Goal: Navigation & Orientation: Find specific page/section

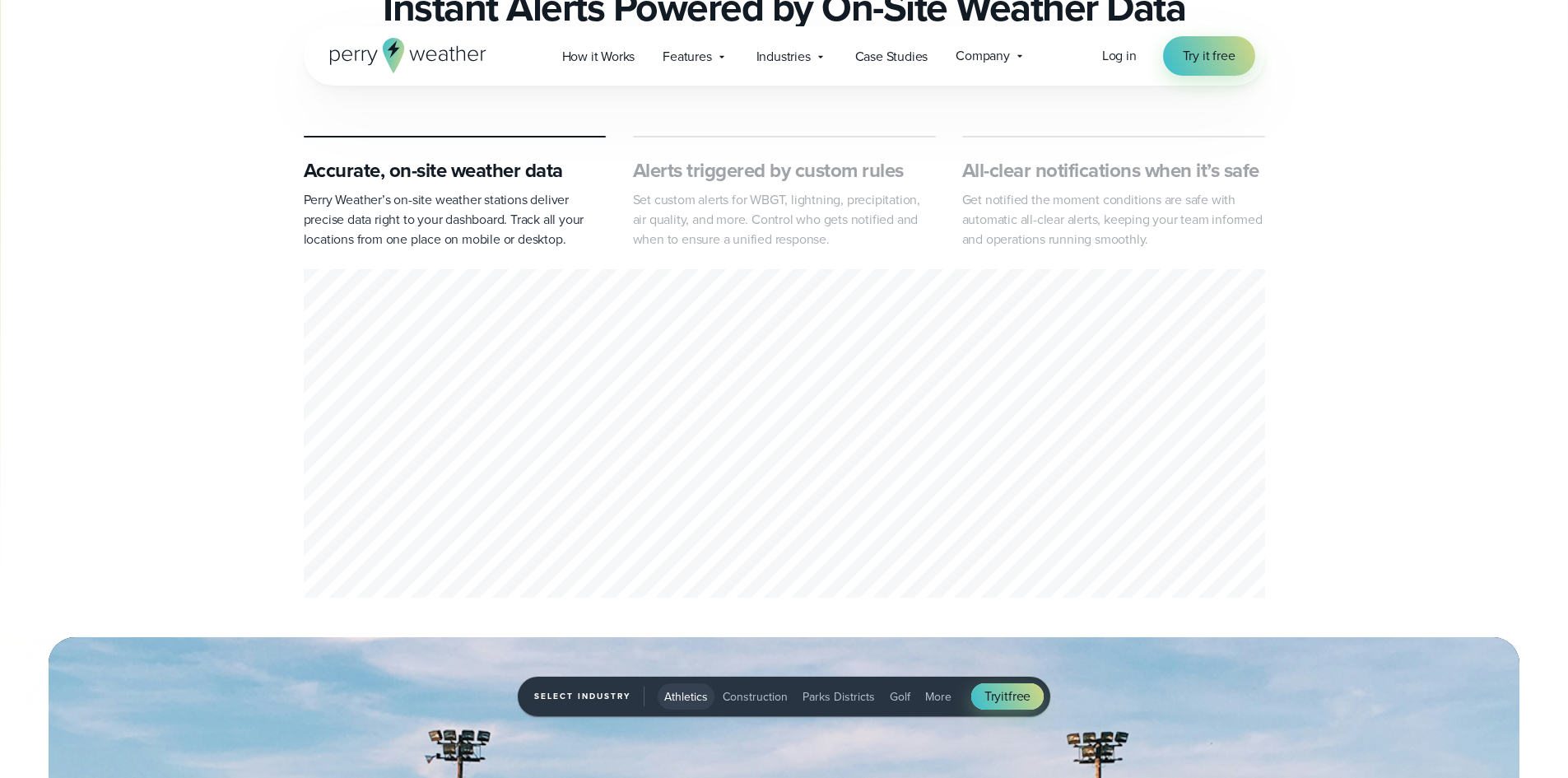
scroll to position [741, 0]
click at [365, 200] on p "Perry Weather’s on-site weather stations deliver precise data right to your das…" at bounding box center [454, 221] width 303 height 59
click at [348, 406] on div "1 of 3" at bounding box center [784, 436] width 962 height 334
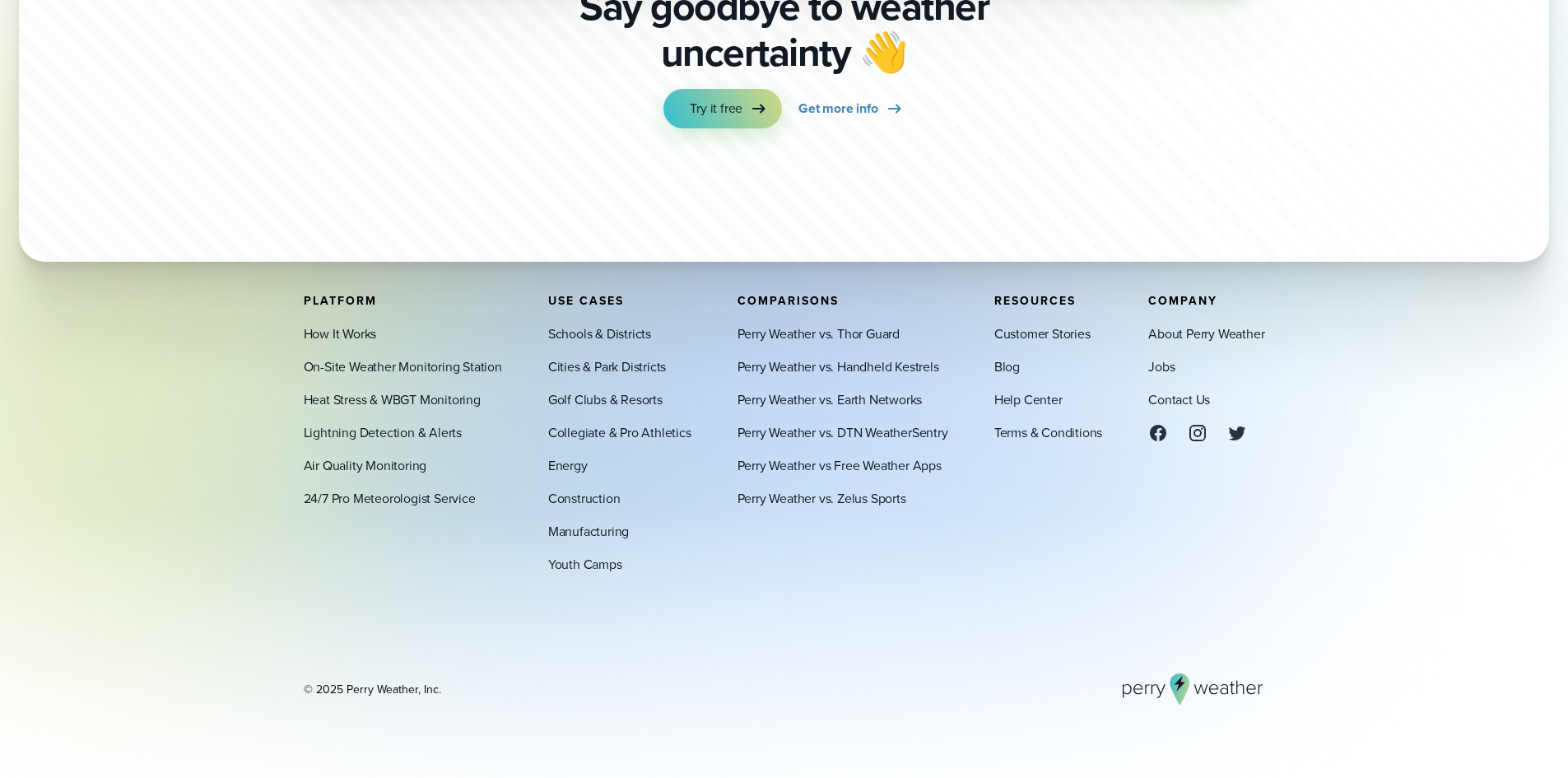
scroll to position [5846, 0]
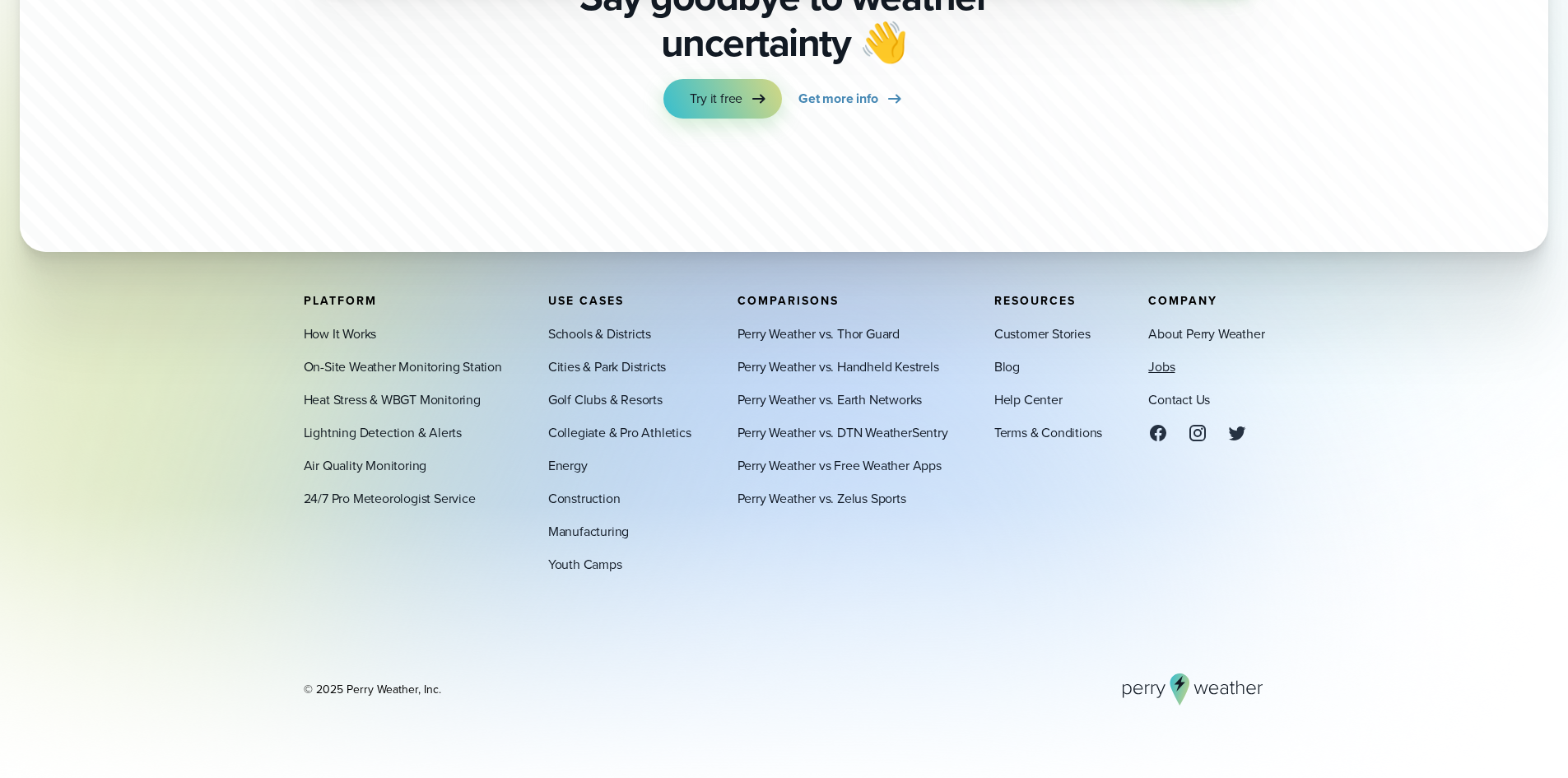
click at [1164, 357] on link "Jobs" at bounding box center [1161, 366] width 26 height 20
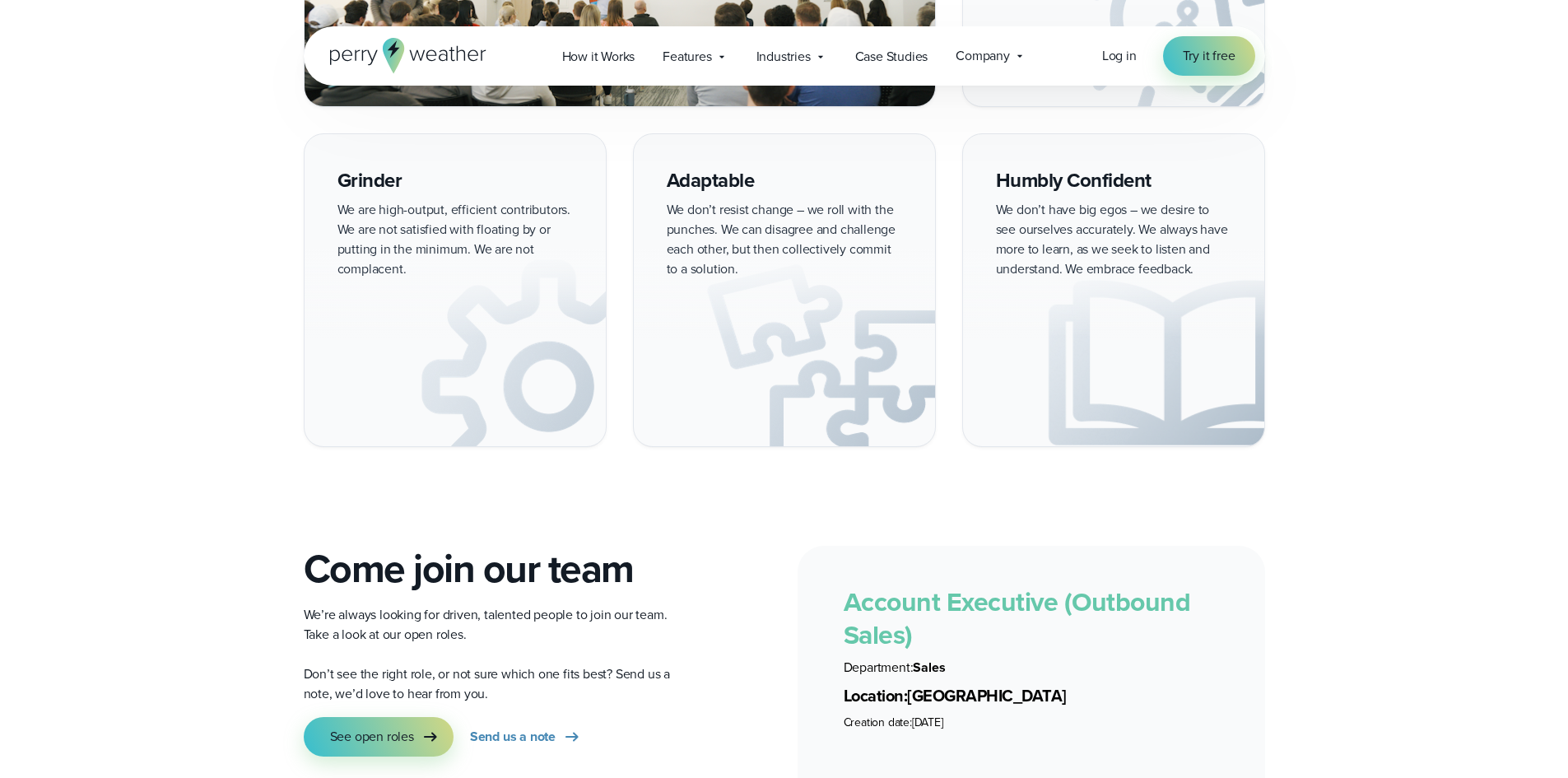
scroll to position [2718, 0]
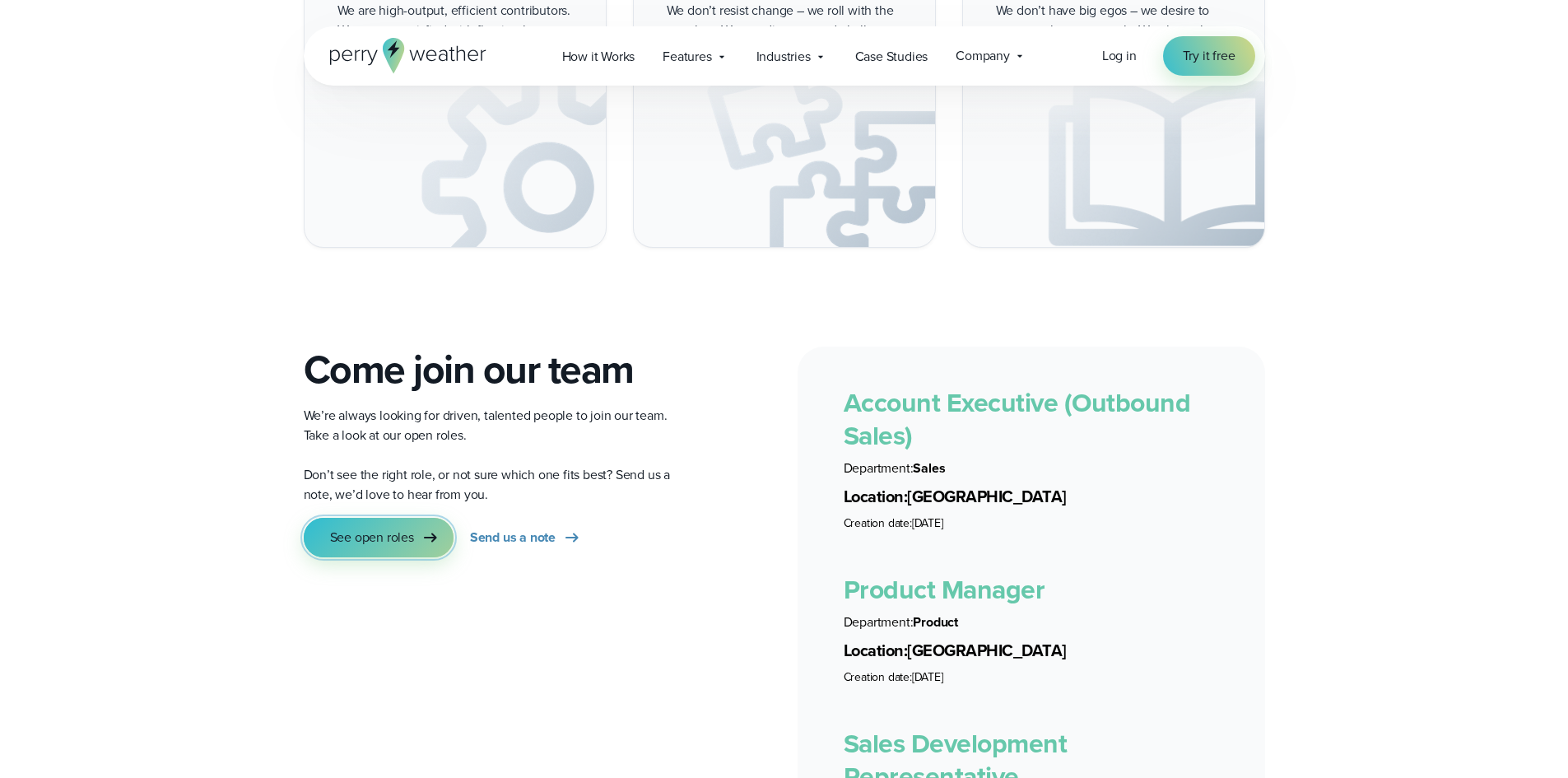
click at [395, 528] on span "See open roles" at bounding box center [372, 538] width 84 height 20
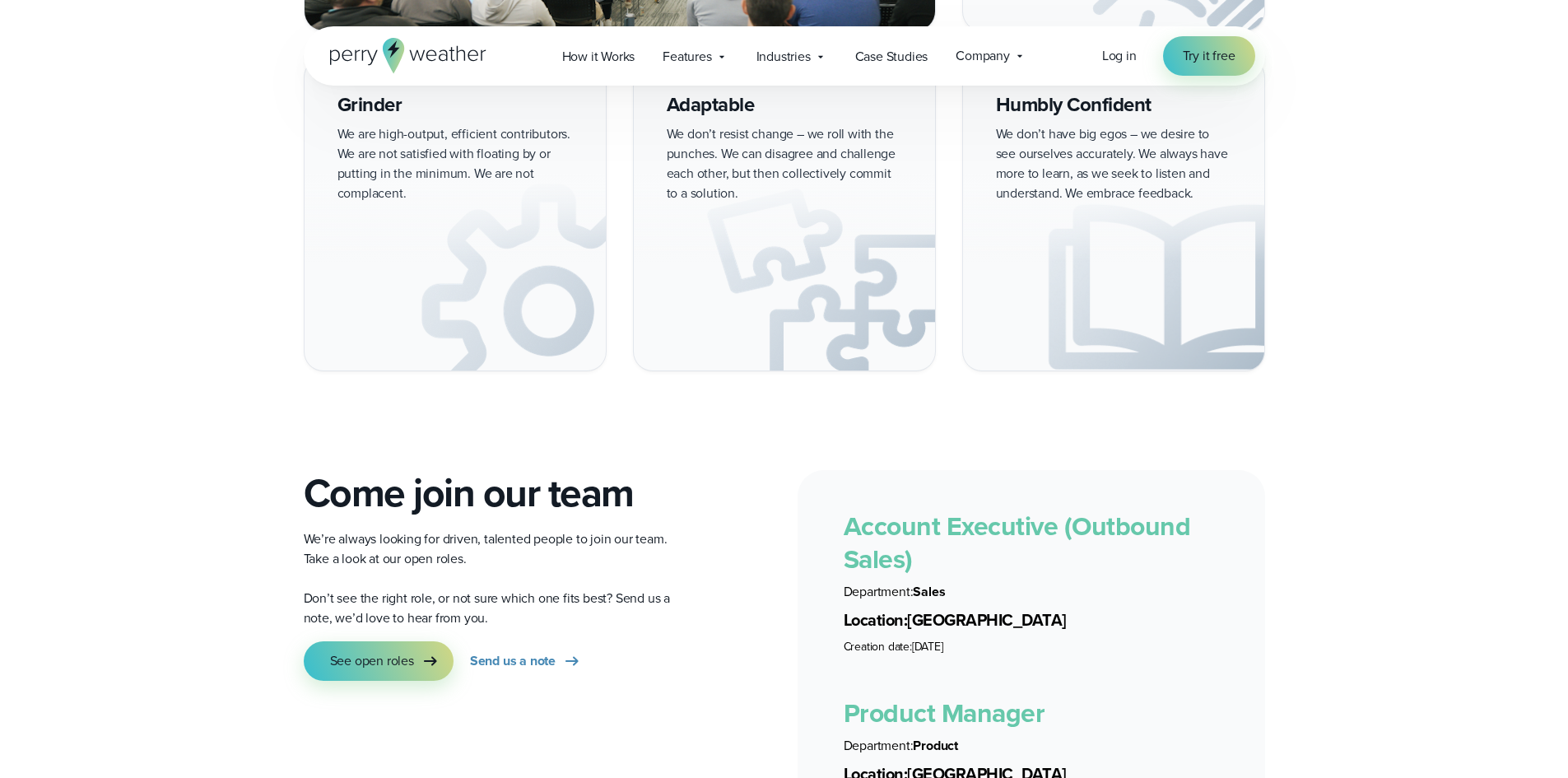
scroll to position [2676, 0]
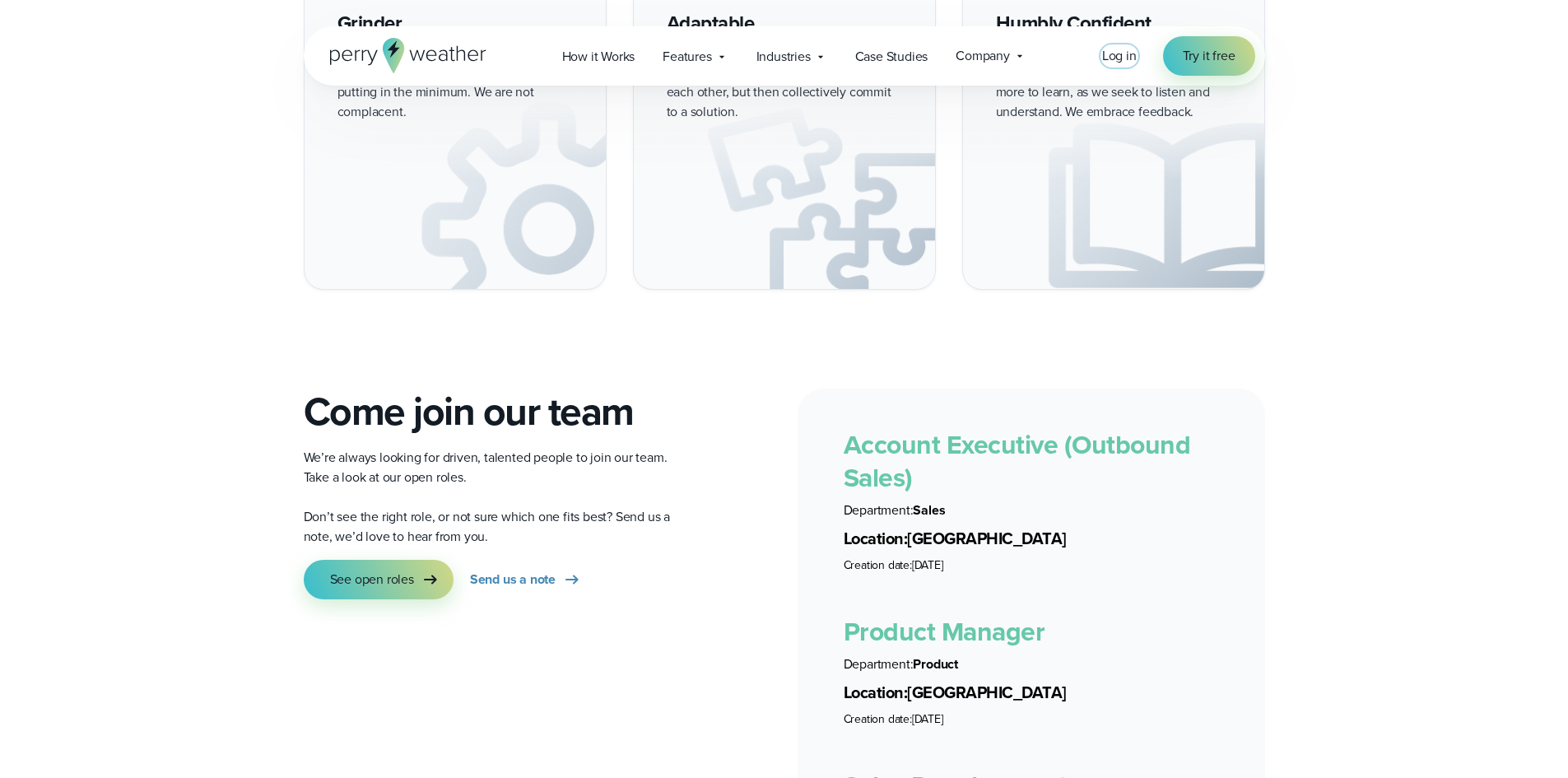
click at [1133, 55] on span "Log in" at bounding box center [1119, 55] width 35 height 19
